Goal: Check status: Check status

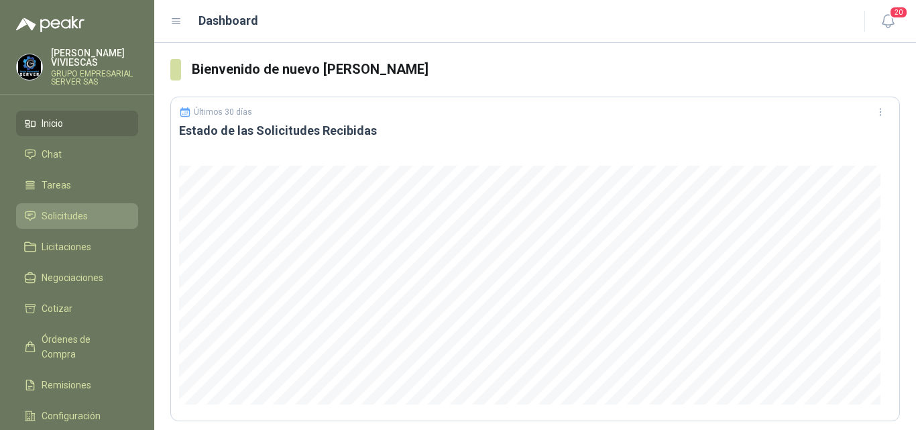
click at [74, 215] on span "Solicitudes" at bounding box center [65, 216] width 46 height 15
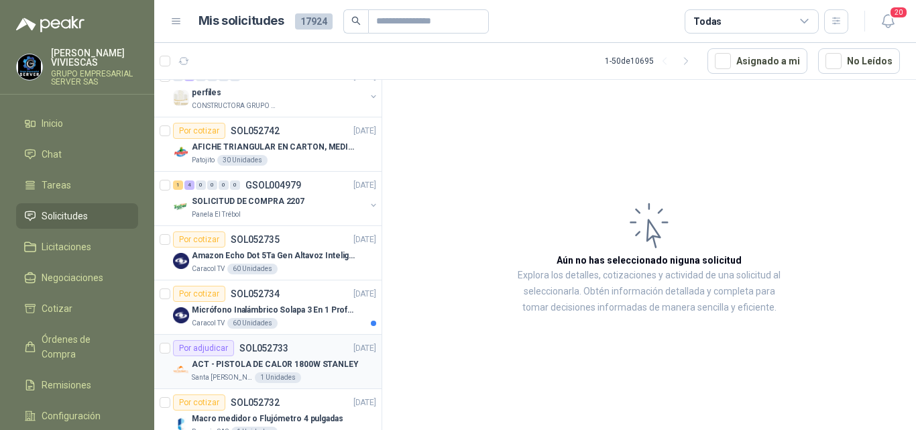
scroll to position [201, 0]
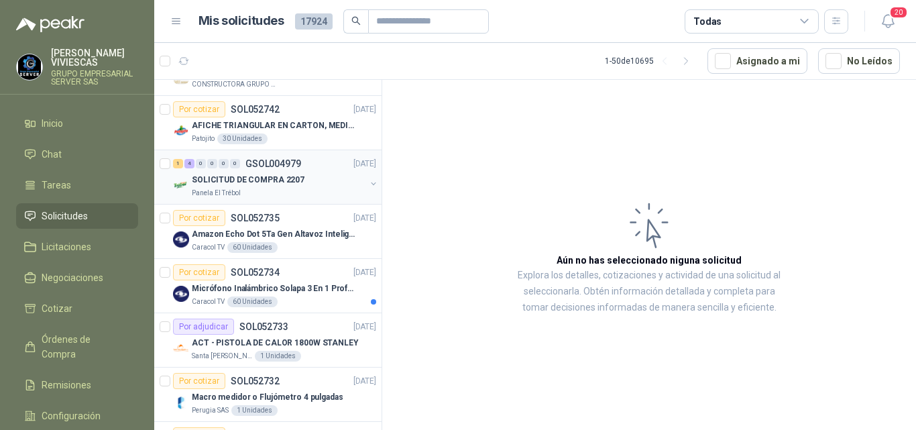
click at [223, 181] on p "SOLICITUD DE COMPRA 2207" at bounding box center [248, 180] width 113 height 13
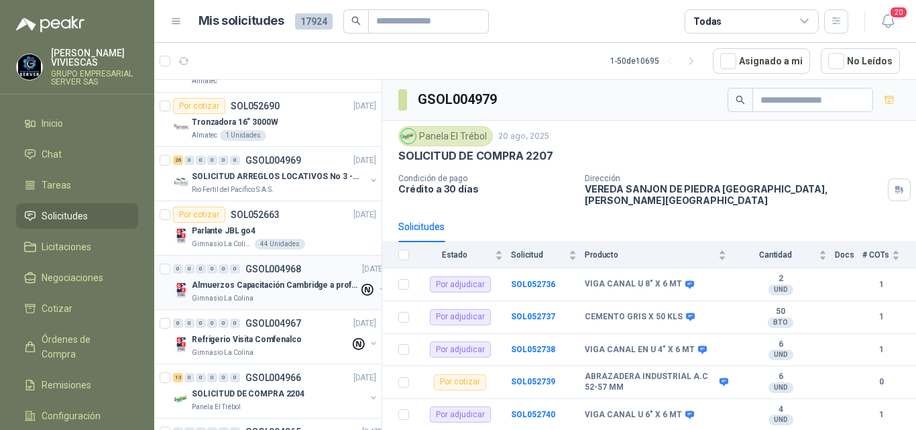
scroll to position [1307, 0]
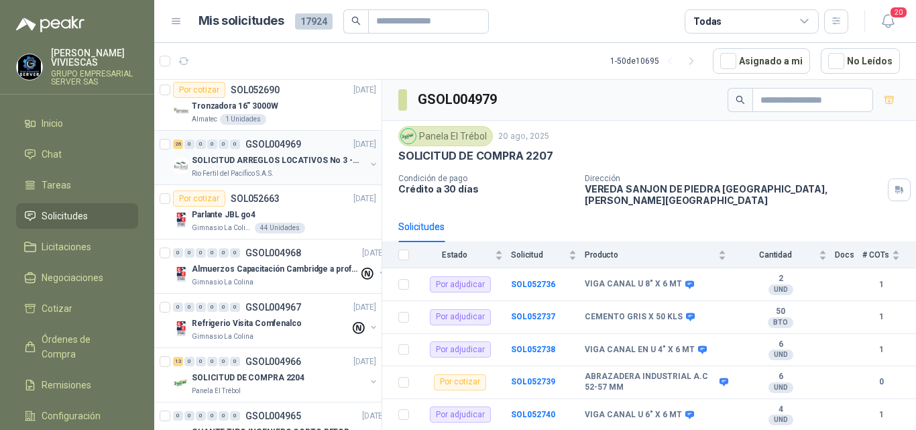
click at [299, 158] on p "SOLICITUD ARREGLOS LOCATIVOS No 3 - PICHINDE" at bounding box center [275, 160] width 167 height 13
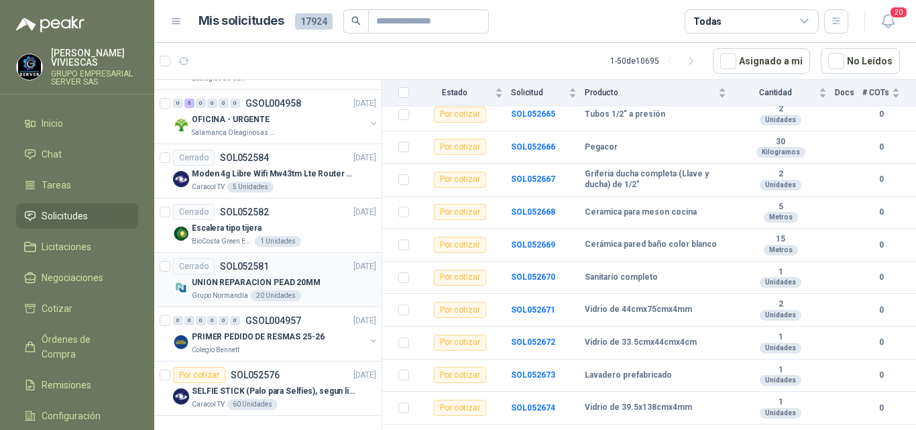
scroll to position [2390, 0]
click at [690, 58] on icon "button" at bounding box center [691, 61] width 11 height 11
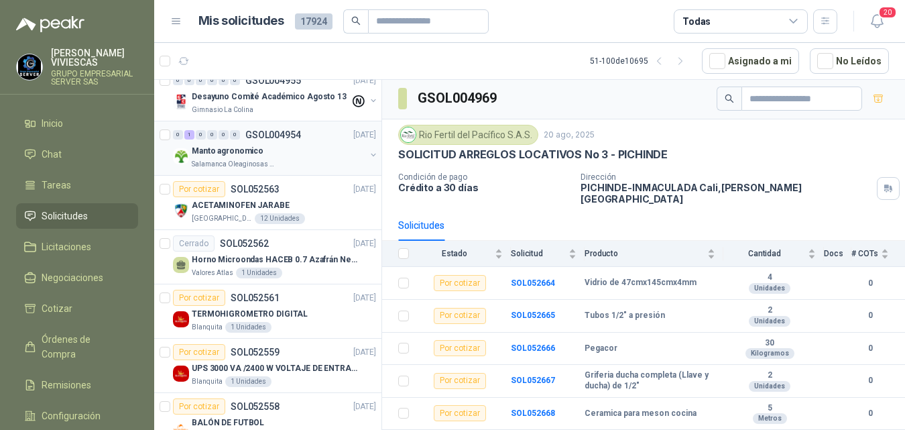
scroll to position [134, 0]
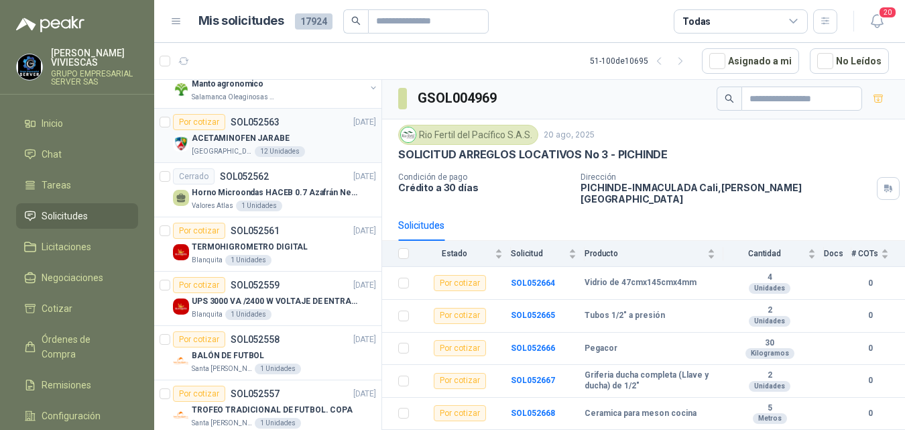
click at [234, 135] on p "ACETAMINOFEN JARABE" at bounding box center [241, 138] width 98 height 13
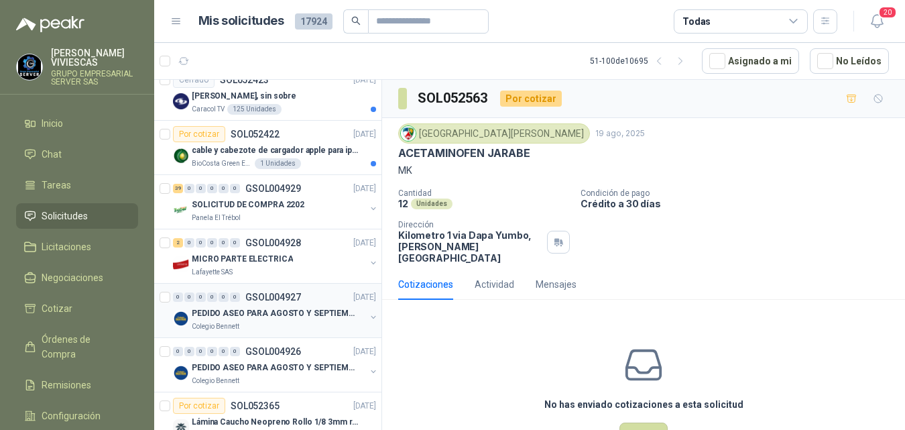
scroll to position [2011, 0]
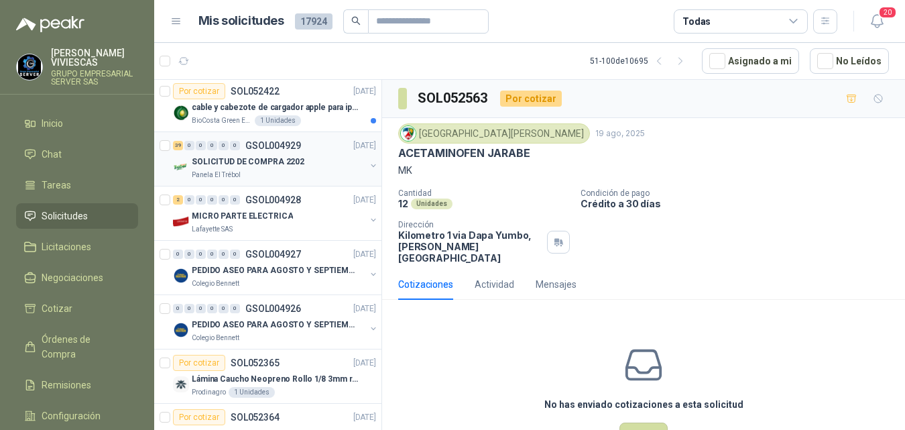
click at [282, 159] on p "SOLICITUD DE COMPRA 2202" at bounding box center [248, 162] width 113 height 13
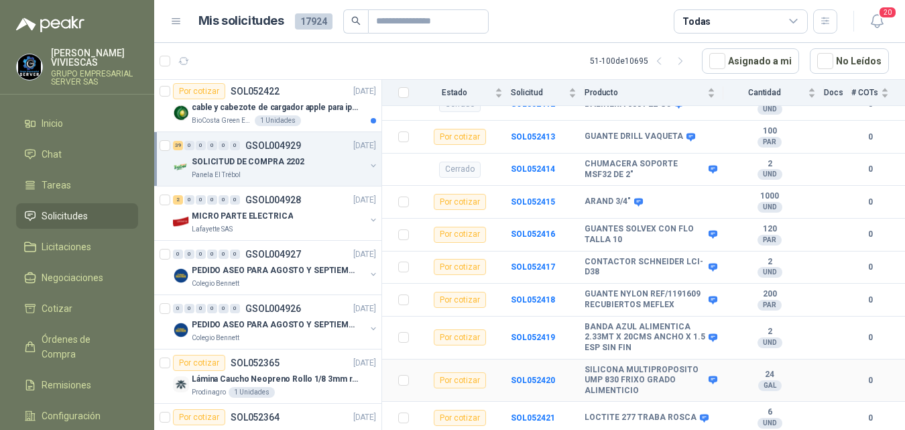
scroll to position [1417, 0]
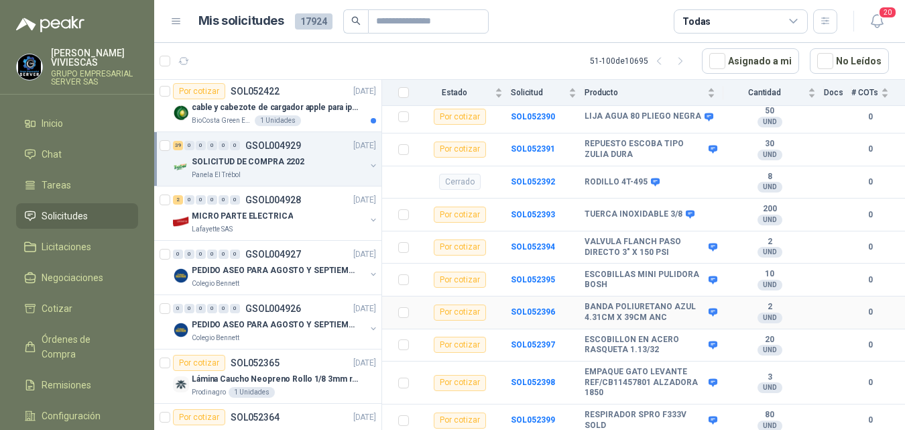
drag, startPoint x: 714, startPoint y: 323, endPoint x: 723, endPoint y: 301, distance: 24.0
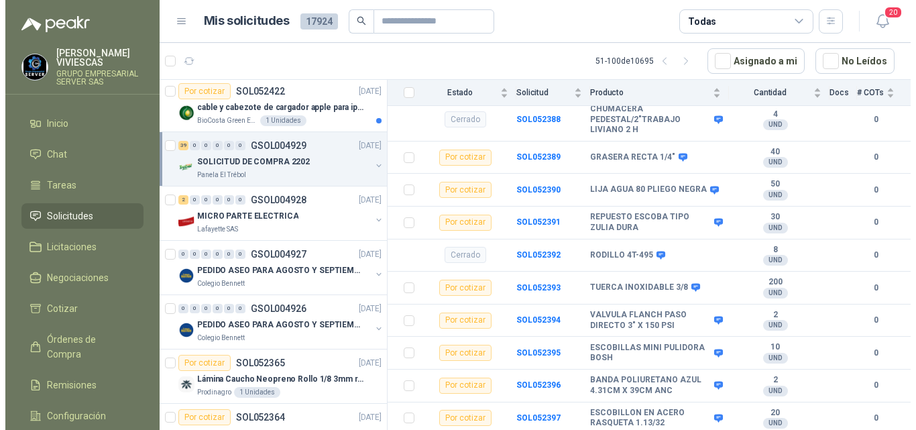
scroll to position [0, 0]
